Goal: Subscribe to service/newsletter

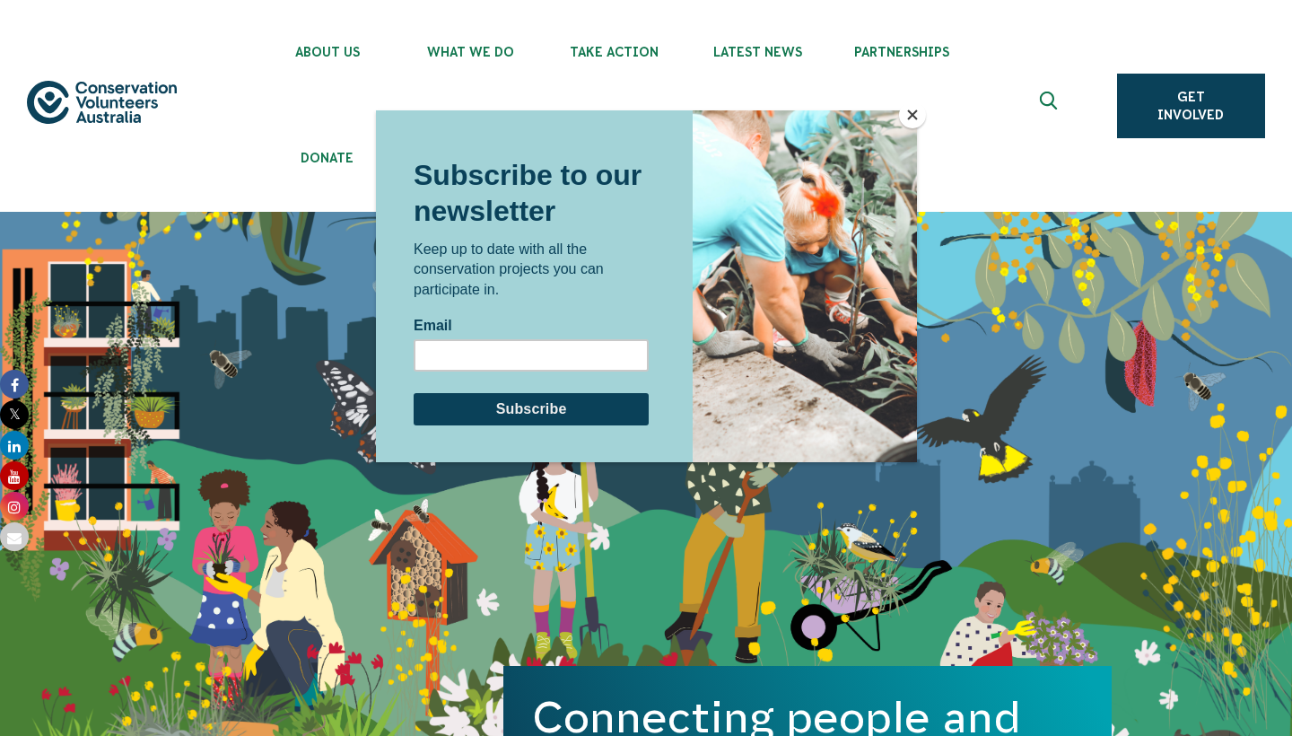
click at [915, 111] on button "Close" at bounding box center [912, 114] width 27 height 27
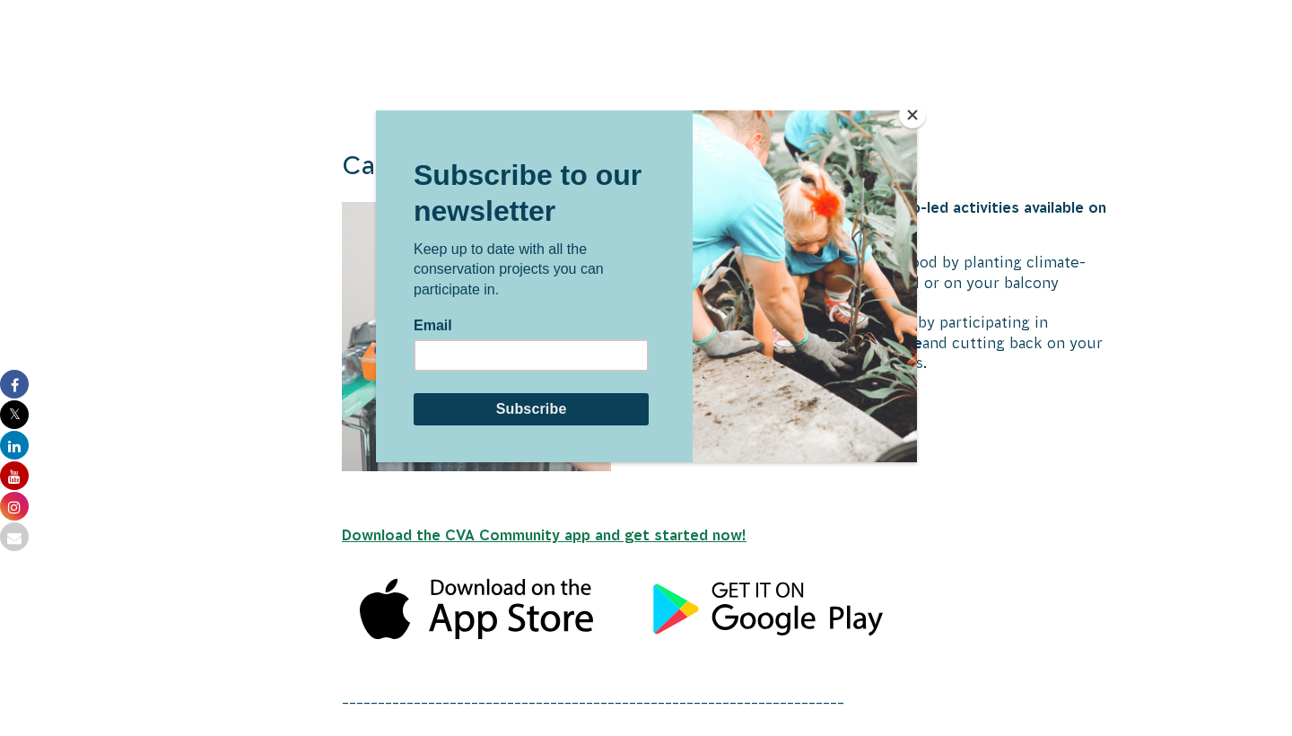
scroll to position [1915, 0]
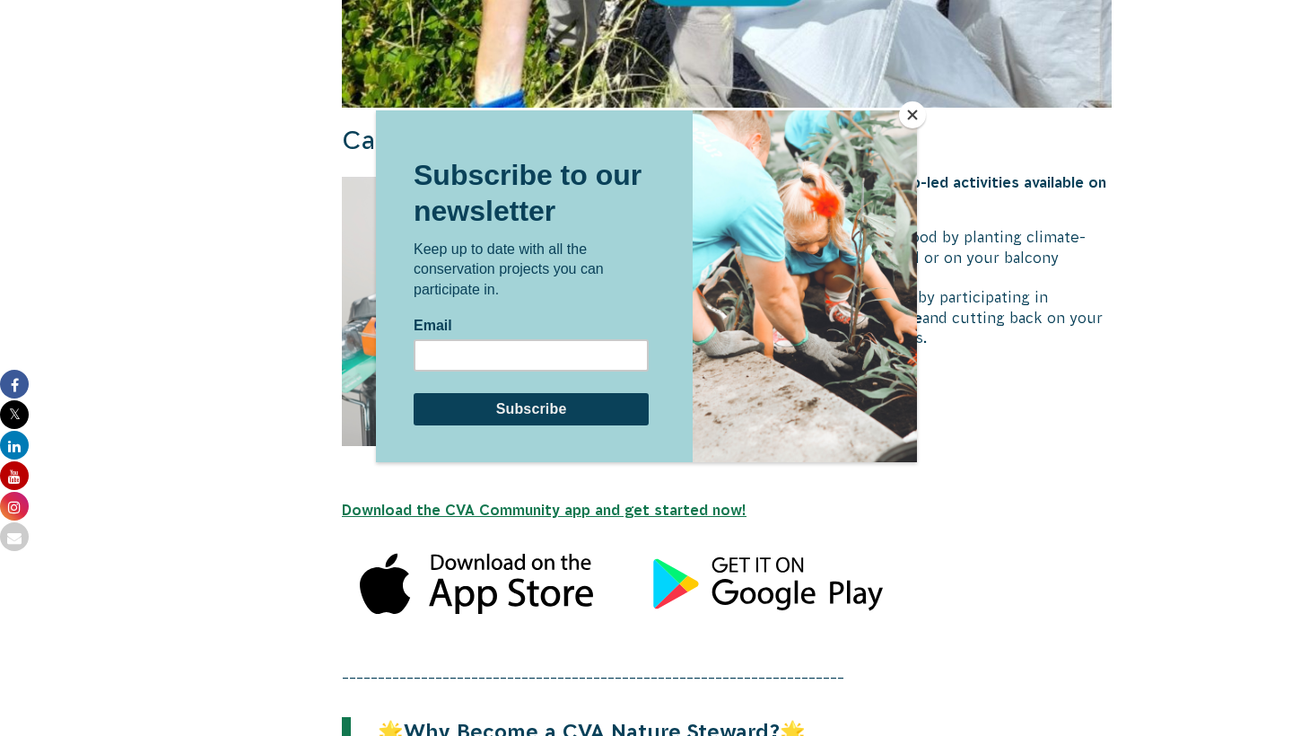
click at [1096, 326] on div at bounding box center [646, 368] width 1292 height 736
click at [543, 363] on input "Email" at bounding box center [530, 355] width 235 height 32
type input "Jacob.karaduman@gmail.com"
click at [511, 418] on input "Subscribe" at bounding box center [530, 409] width 235 height 32
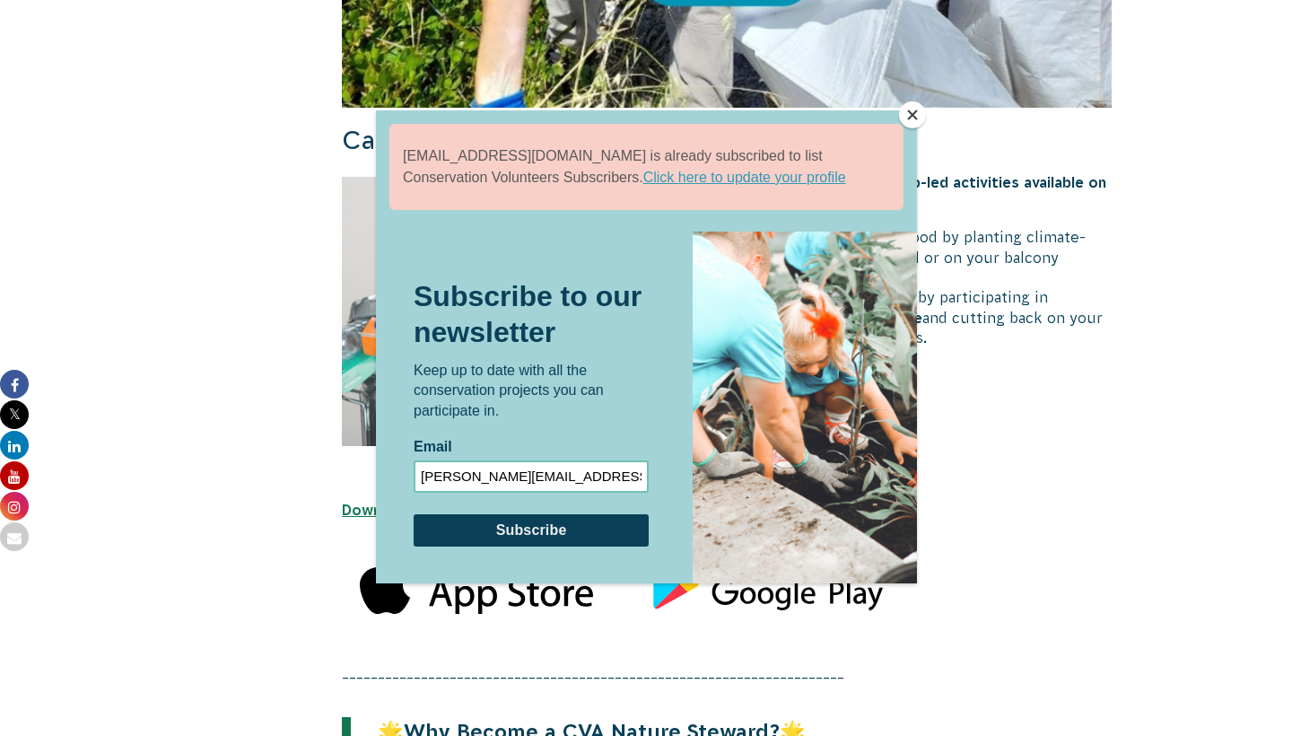
click at [908, 121] on button "Close" at bounding box center [912, 114] width 27 height 27
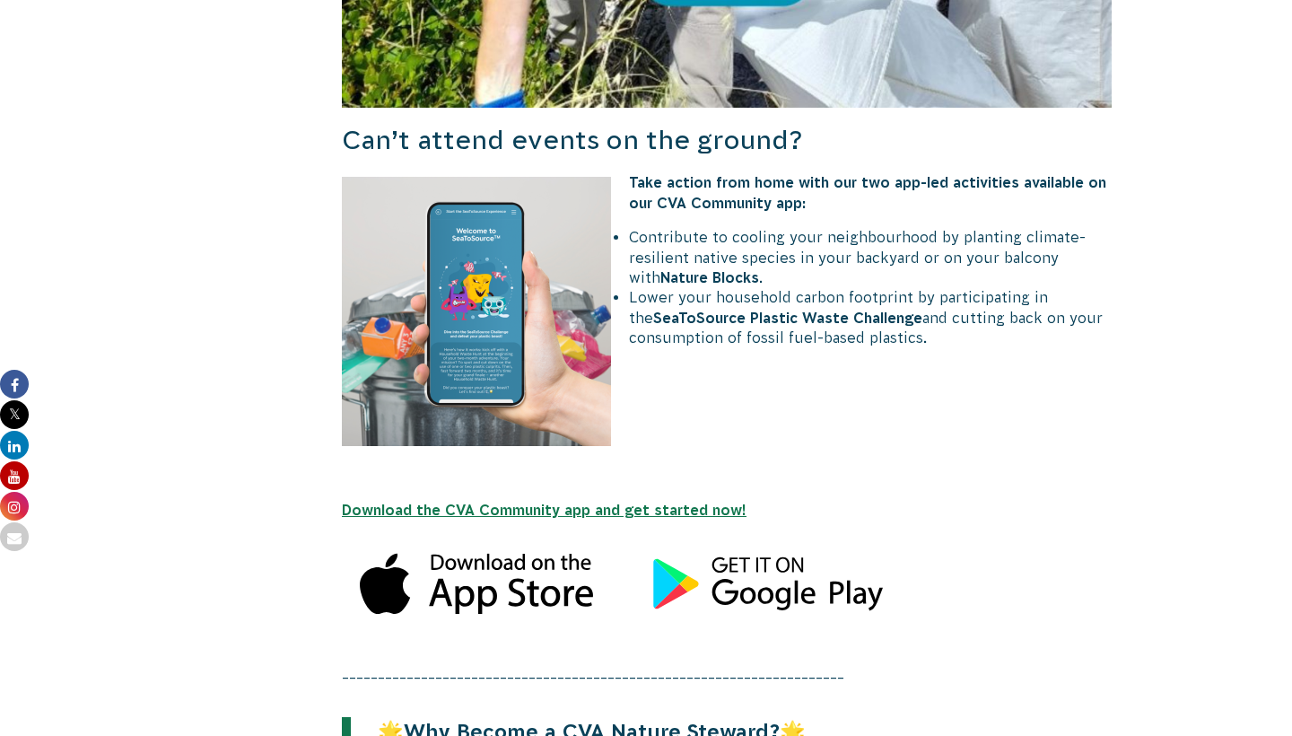
click at [908, 122] on h3 "Can’t attend events on the ground?" at bounding box center [727, 140] width 770 height 37
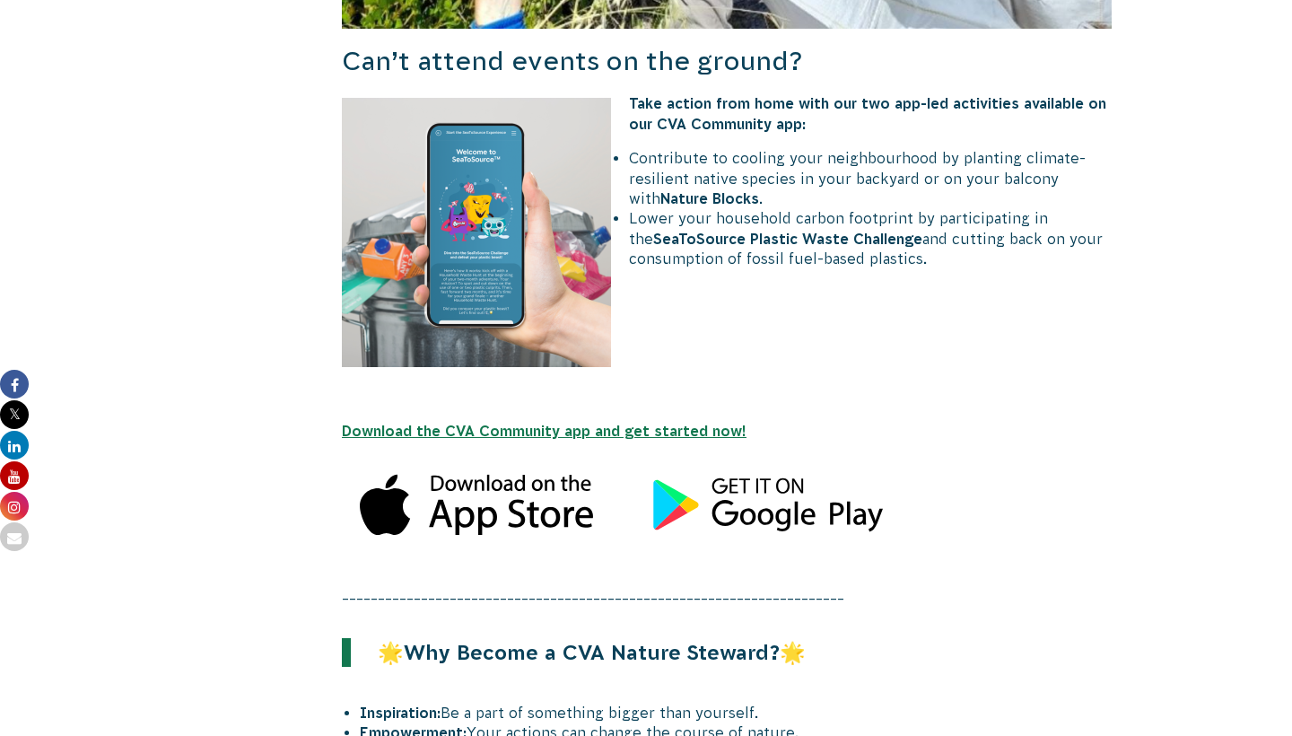
scroll to position [2169, 0]
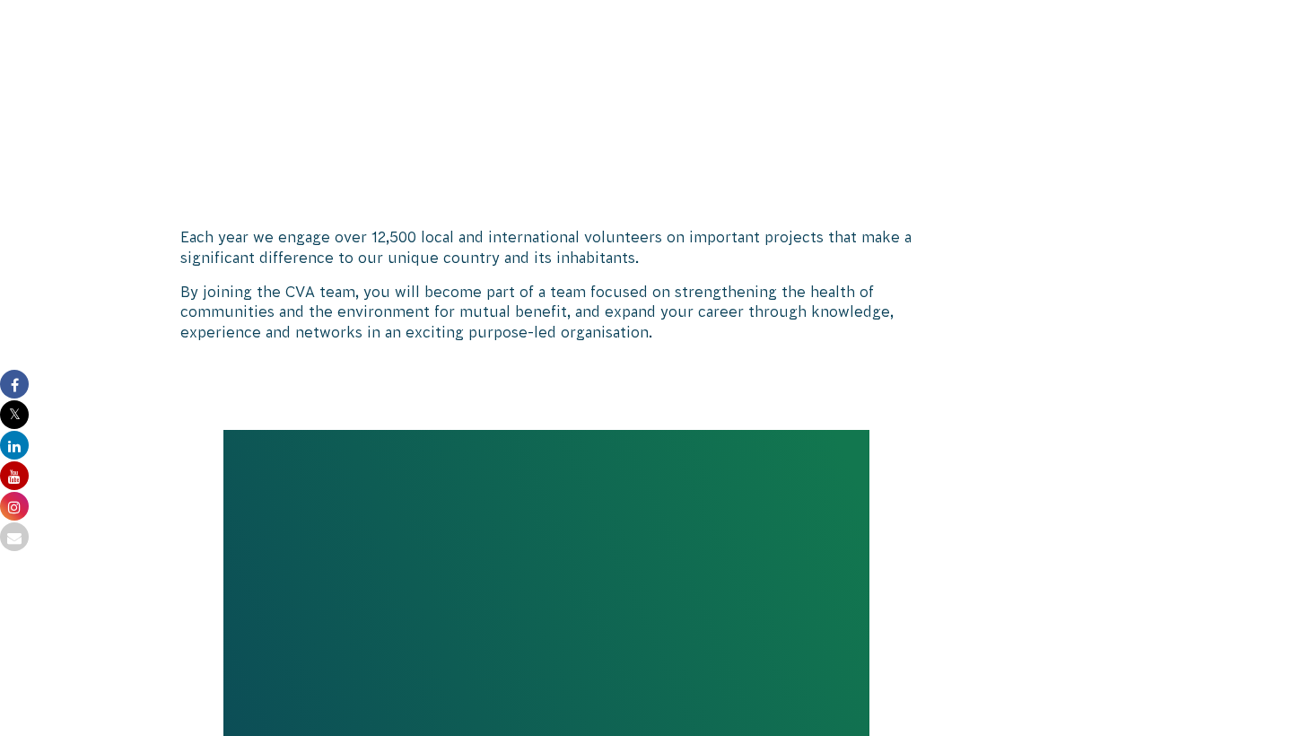
scroll to position [1390, 0]
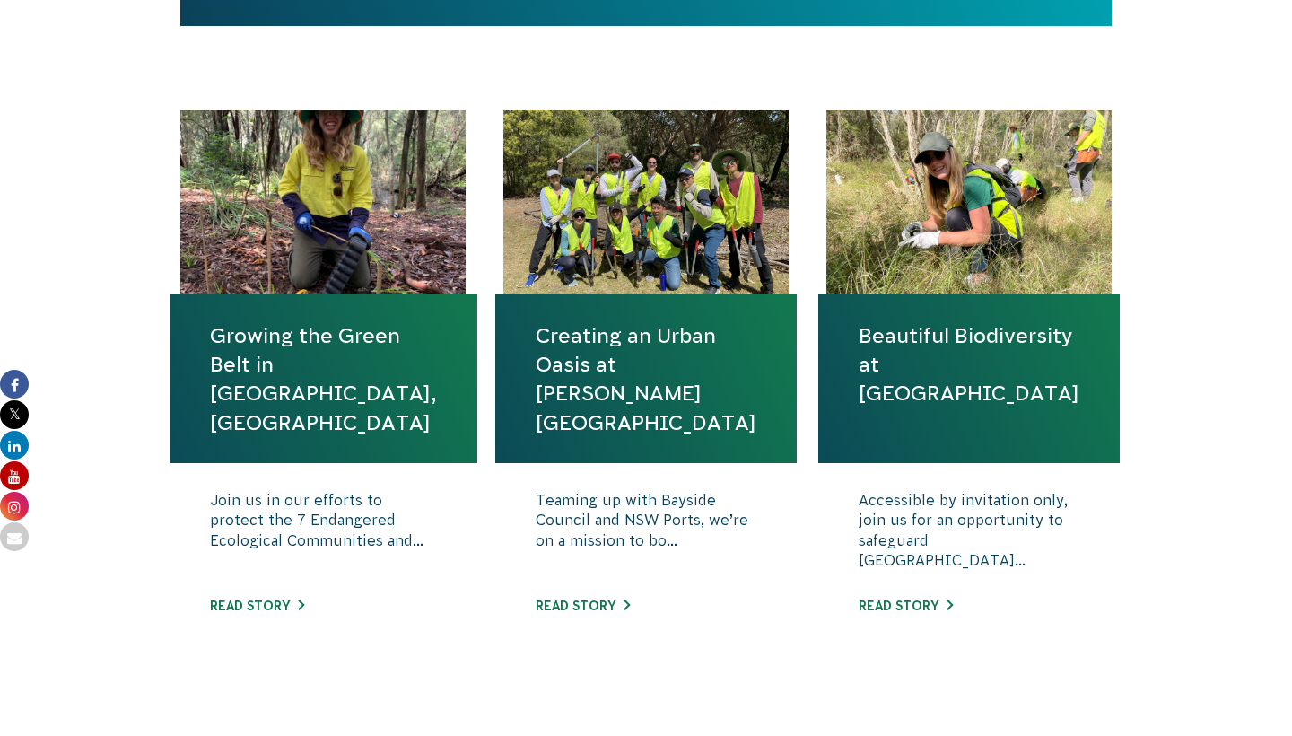
scroll to position [687, 0]
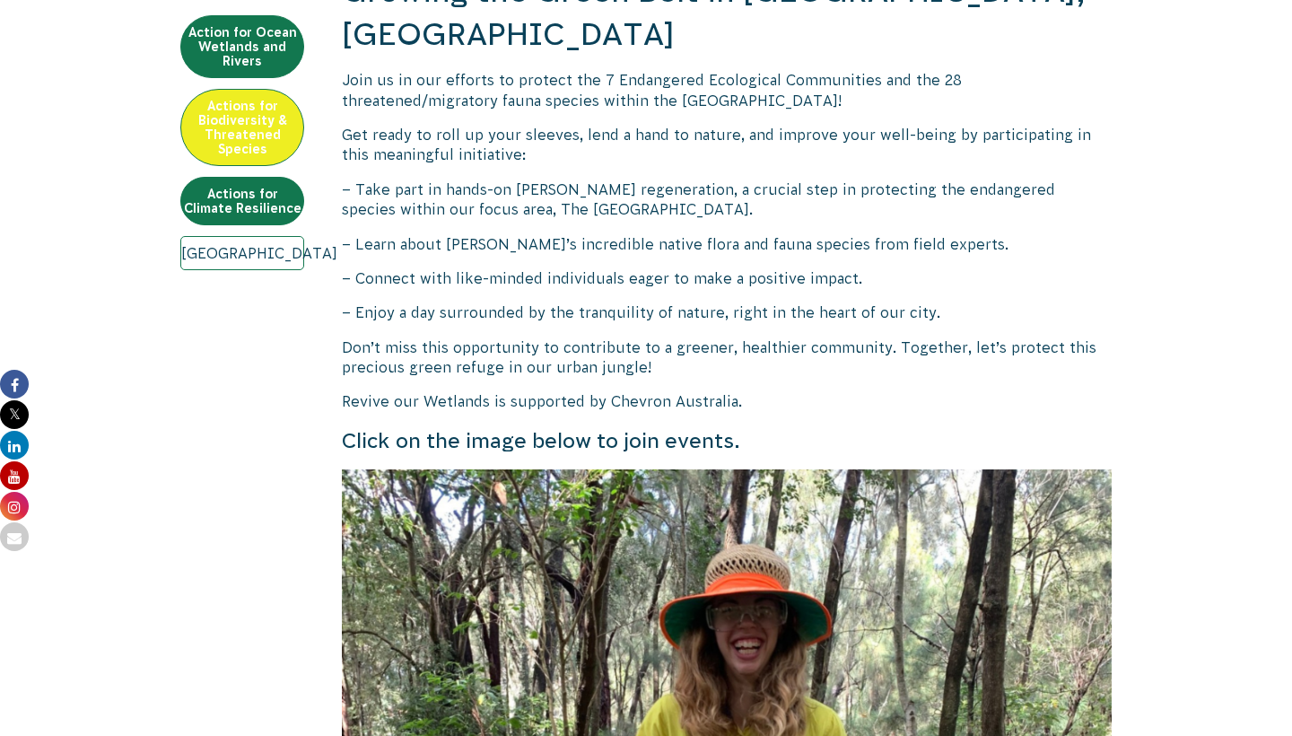
scroll to position [801, 0]
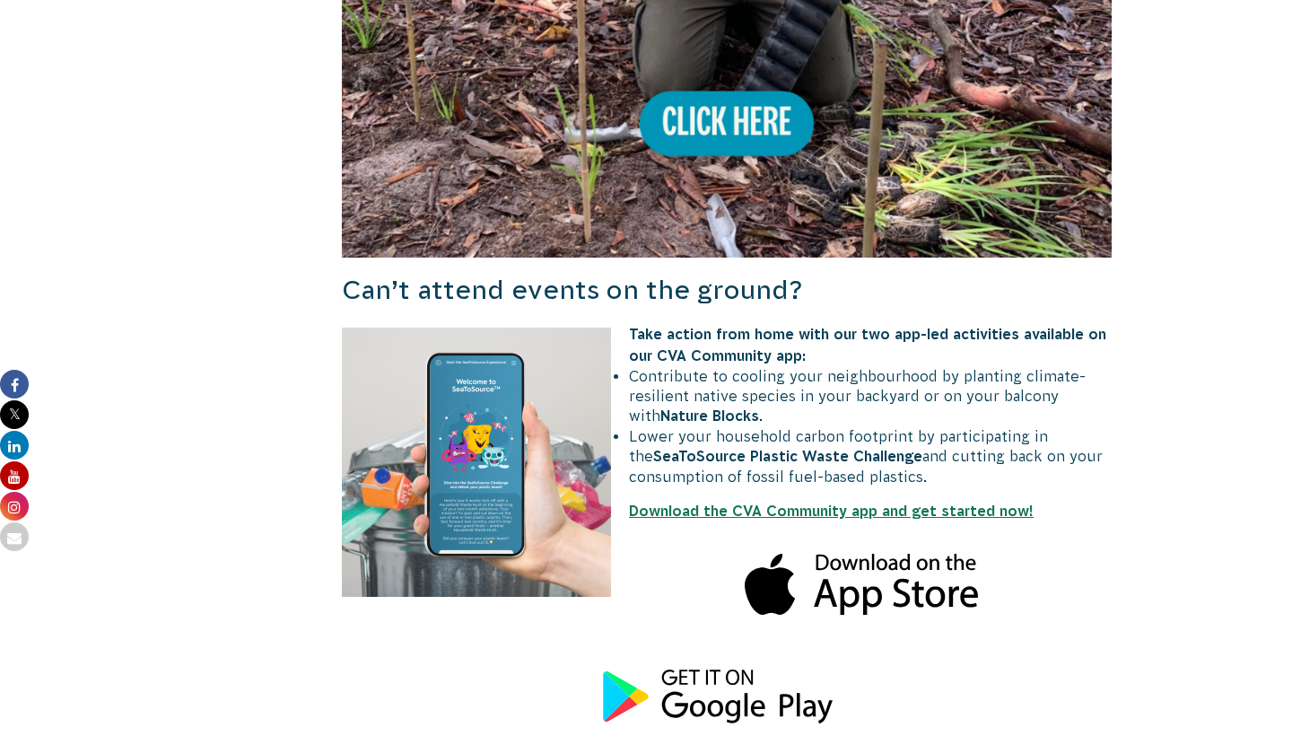
scroll to position [1784, 0]
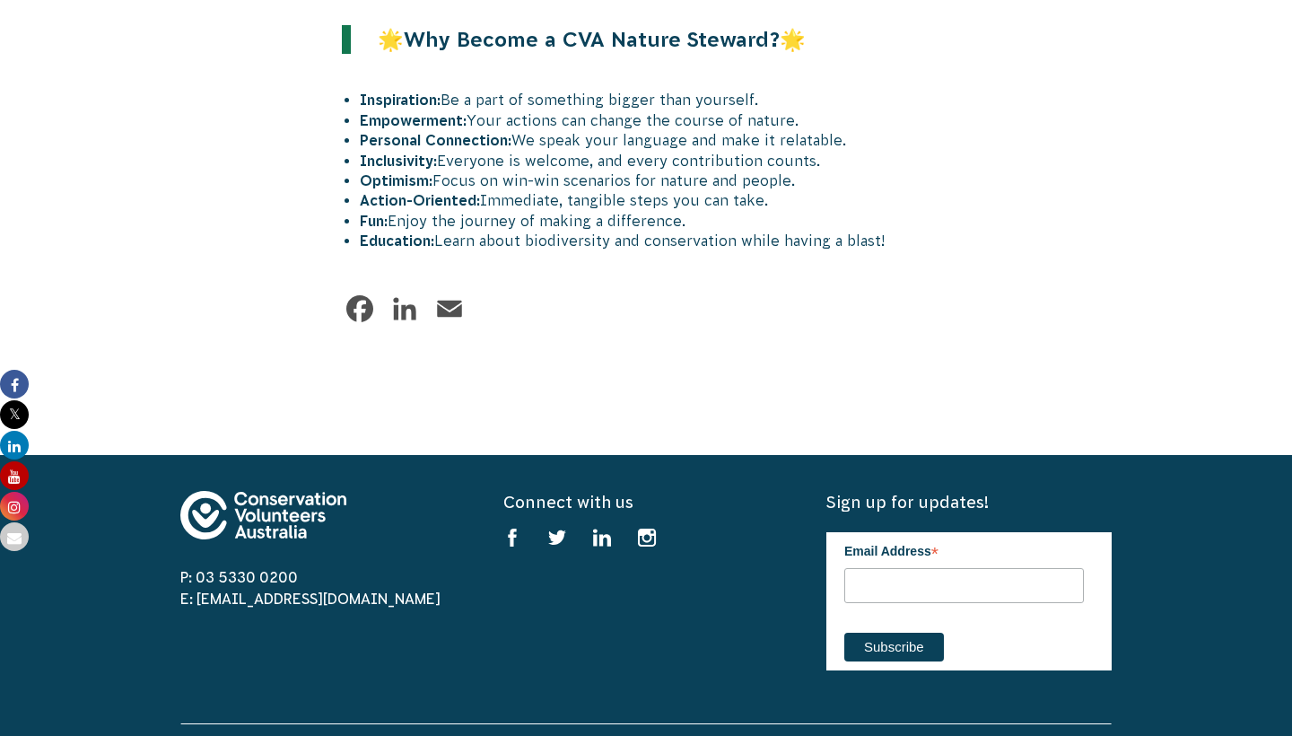
scroll to position [2682, 0]
